Goal: Information Seeking & Learning: Learn about a topic

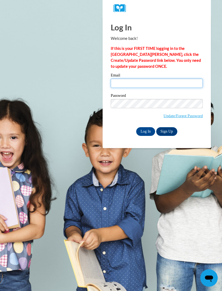
type input "[EMAIL_ADDRESS][DOMAIN_NAME]"
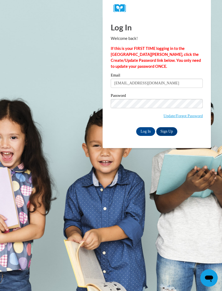
click at [146, 131] on input "Log In" at bounding box center [145, 131] width 19 height 9
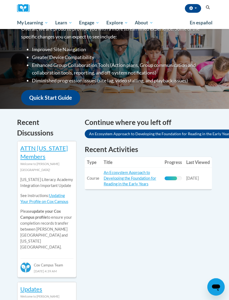
scroll to position [99, 0]
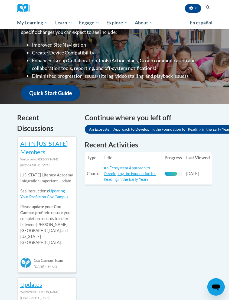
click at [123, 166] on link "An Ecosystem Approach to Developing the Foundation for Reading in the Early Yea…" at bounding box center [130, 174] width 53 height 16
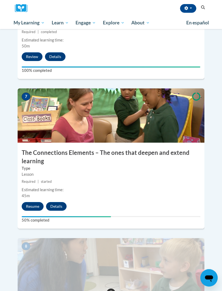
click at [34, 202] on button "Resume" at bounding box center [33, 206] width 22 height 9
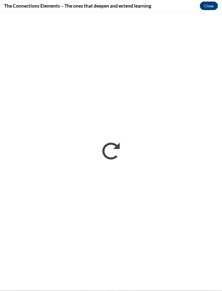
scroll to position [958, 0]
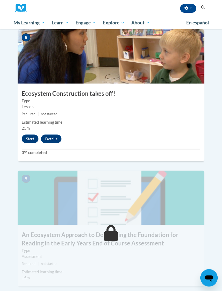
scroll to position [1167, 0]
click at [28, 134] on button "Start" at bounding box center [30, 138] width 17 height 9
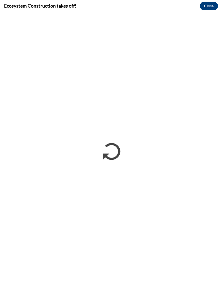
scroll to position [0, 0]
